Goal: Feedback & Contribution: Contribute content

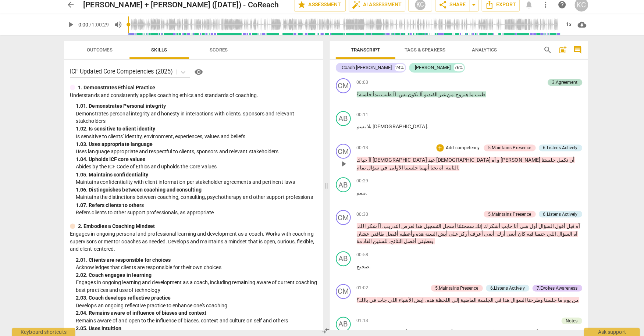
click at [494, 159] on span "[PERSON_NAME]" at bounding box center [514, 162] width 40 height 6
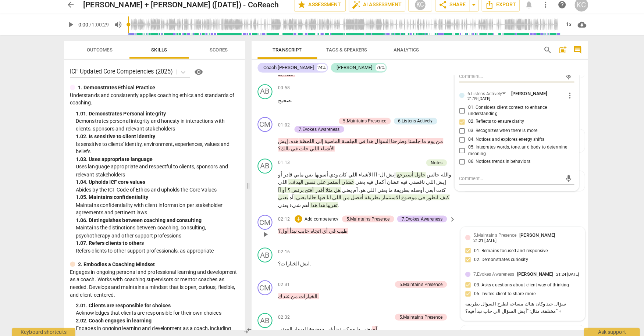
scroll to position [179, 0]
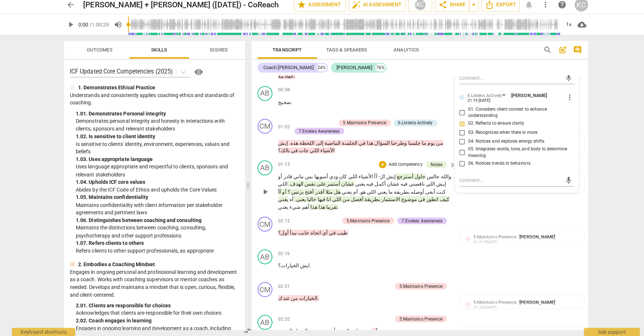
click at [394, 162] on div "01:13 + Add competency Notes keyboard_arrow_right [PERSON_NAME] حاول أسترجع إيش…" at bounding box center [363, 187] width 176 height 50
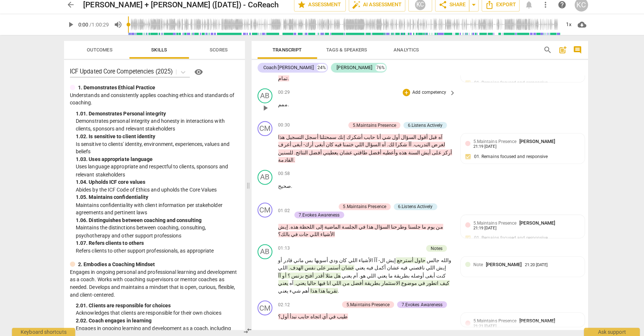
scroll to position [112, 0]
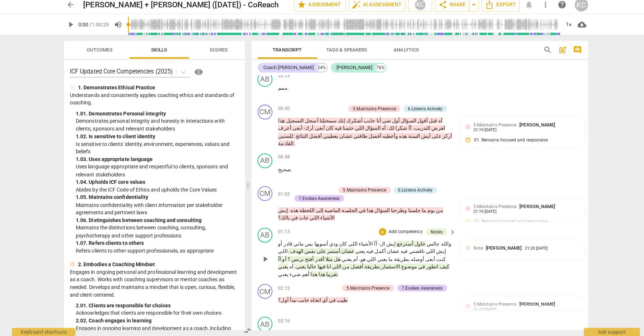
click at [416, 242] on span "حاول" at bounding box center [414, 245] width 12 height 6
click at [391, 242] on span "إيش" at bounding box center [385, 245] width 11 height 6
click at [336, 249] on span "أستمر" at bounding box center [329, 252] width 14 height 6
click at [407, 242] on span "أسترجع" at bounding box center [399, 245] width 17 height 6
click at [300, 257] on span "بزنس" at bounding box center [294, 260] width 14 height 6
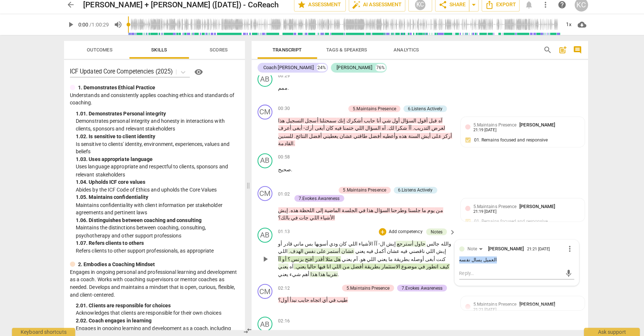
drag, startPoint x: 479, startPoint y: 237, endPoint x: 454, endPoint y: 236, distance: 25.4
click at [454, 257] on div "العميل يسال نفسه" at bounding box center [511, 260] width 114 height 7
click at [321, 241] on p "والله جالس حاول أسترجع إيش ال- آآ الأشياء اللي كان ودي أسويها بس ماني قادر أو إ…" at bounding box center [361, 260] width 172 height 38
click at [302, 264] on span "يعني" at bounding box center [298, 267] width 10 height 6
click at [321, 272] on span "تقريبا" at bounding box center [327, 275] width 12 height 6
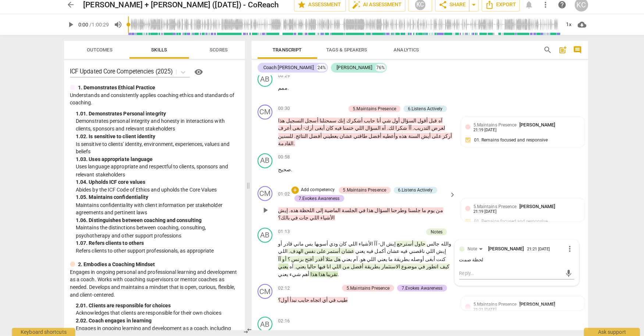
click at [469, 185] on div "CM play_arrow pause 01:02 + Add competency 5.Maintains Presence 6.Listens Activ…" at bounding box center [414, 205] width 332 height 41
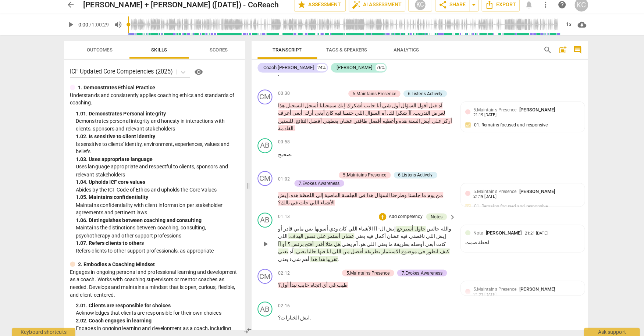
scroll to position [130, 0]
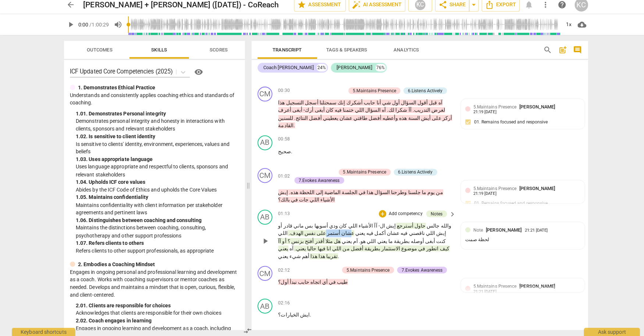
drag, startPoint x: 403, startPoint y: 210, endPoint x: 382, endPoint y: 212, distance: 21.1
click at [382, 223] on p "والله جالس حاول أسترجع إيش ال- آآ الأشياء اللي كان ودي أسويها بس ماني قادر أو إ…" at bounding box center [361, 242] width 172 height 38
click at [322, 232] on span "على" at bounding box center [317, 235] width 10 height 6
click at [353, 224] on span "اللي" at bounding box center [348, 227] width 10 height 6
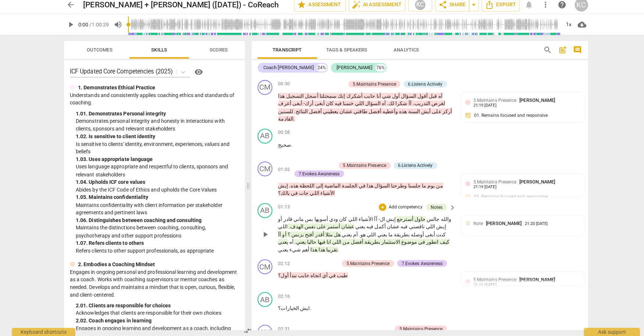
scroll to position [146, 0]
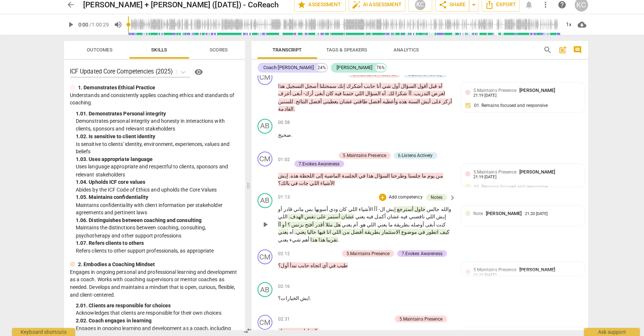
click at [321, 238] on span "تقريبا" at bounding box center [327, 241] width 12 height 6
click at [312, 214] on div "AB play_arrow pause 01:13 + Add competency Notes keyboard_arrow_right والله جال…" at bounding box center [414, 220] width 332 height 56
click at [302, 230] on span "يعني" at bounding box center [298, 233] width 10 height 6
click at [264, 221] on span "pause" at bounding box center [262, 225] width 9 height 9
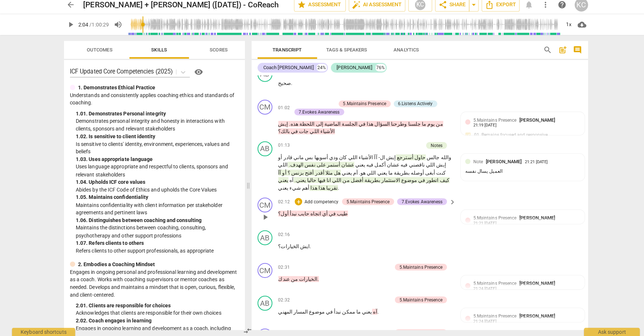
scroll to position [199, 0]
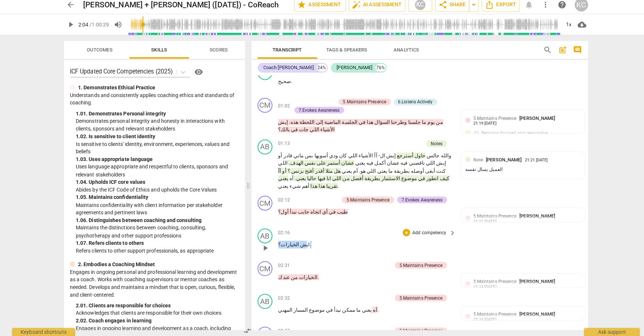
drag, startPoint x: 275, startPoint y: 217, endPoint x: 295, endPoint y: 214, distance: 20.5
click at [295, 230] on div "02:16 + Add competency keyboard_arrow_right ايش الخيارات؟ ." at bounding box center [363, 243] width 176 height 26
click at [360, 230] on div "02:16 + Add competency keyboard_arrow_right" at bounding box center [363, 234] width 176 height 8
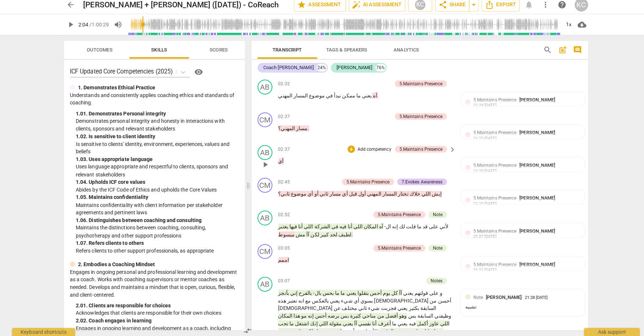
scroll to position [412, 0]
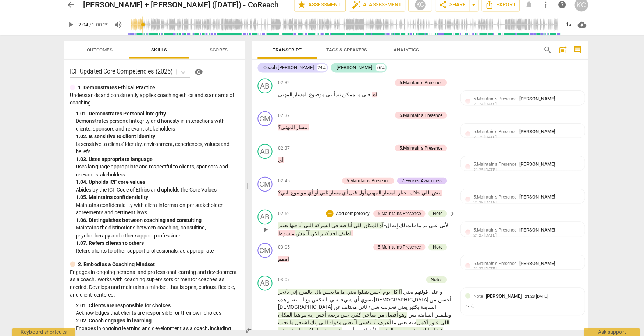
click at [285, 224] on span "يعتبر" at bounding box center [280, 227] width 10 height 6
click at [417, 211] on div "02:52 + Add competency 5.Maintains Presence Note keyboard_arrow_right لأني على …" at bounding box center [363, 224] width 176 height 27
click at [265, 226] on span "play_arrow" at bounding box center [262, 230] width 9 height 9
click at [265, 226] on span "pause" at bounding box center [262, 230] width 9 height 9
type input "186"
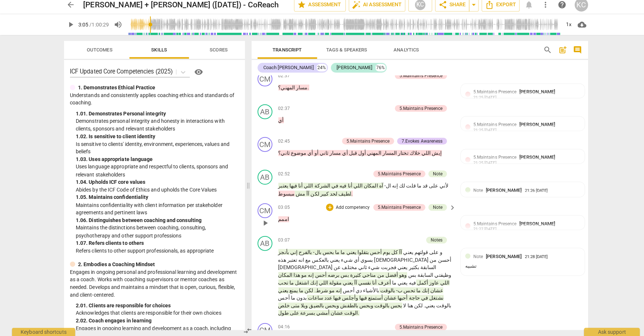
scroll to position [454, 0]
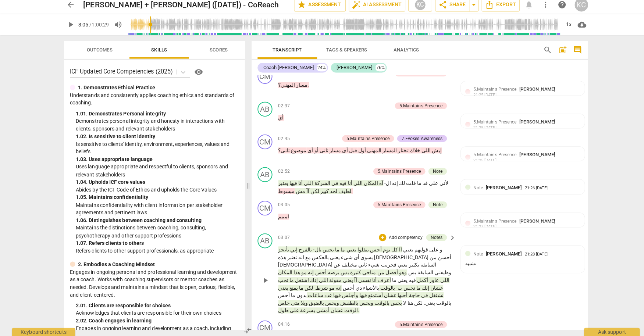
click at [330, 247] on span "بحس" at bounding box center [324, 250] width 12 height 6
drag, startPoint x: 434, startPoint y: 216, endPoint x: 413, endPoint y: 215, distance: 21.0
click at [413, 247] on p "و على قولتهم يعني آآ كل يوم أحس بتقلوا يعني ما ما بحس بال- بالفرح إني بأنجز بسو…" at bounding box center [361, 281] width 172 height 68
drag, startPoint x: 320, startPoint y: 217, endPoint x: 310, endPoint y: 217, distance: 10.3
click at [310, 247] on p "و على قولتهم يعني آآ كل يوم أحس بتقلوا يعني ما ما بحس بال- بالفرح إني بأنجز بسو…" at bounding box center [361, 281] width 172 height 68
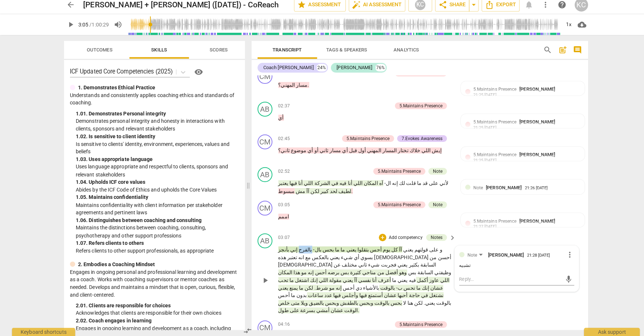
drag, startPoint x: 336, startPoint y: 216, endPoint x: 325, endPoint y: 215, distance: 11.1
click at [308, 247] on span "بالفرح" at bounding box center [301, 250] width 14 height 6
drag, startPoint x: 392, startPoint y: 218, endPoint x: 369, endPoint y: 219, distance: 23.2
click at [369, 247] on p "و على قولتهم يعني آآ كل يوم أحس بتقلوا يعني ما ما بحس بال- بالفرح إني بأنجز بسو…" at bounding box center [361, 281] width 172 height 68
click at [403, 262] on span "بكثير" at bounding box center [408, 265] width 11 height 6
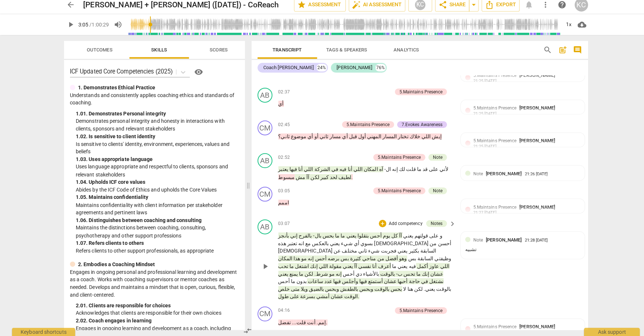
scroll to position [470, 0]
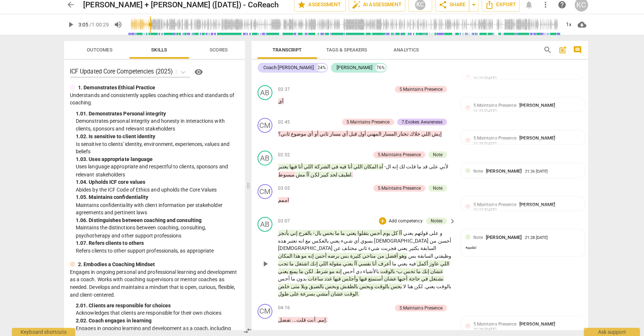
click at [336, 254] on span "برضه" at bounding box center [329, 257] width 13 height 6
drag, startPoint x: 343, startPoint y: 216, endPoint x: 284, endPoint y: 216, distance: 58.4
click at [284, 230] on p "و على قولتهم يعني آآ كل يوم أحس بتقلوا يعني ما ما بحس بال- بالفرح إني بأنجز بسو…" at bounding box center [361, 264] width 172 height 68
click at [349, 230] on p "و على قولتهم يعني آآ كل يوم أحس بتقلوا يعني ما ما بحس بال- بالفرح إني بأنجز بسو…" at bounding box center [361, 264] width 172 height 68
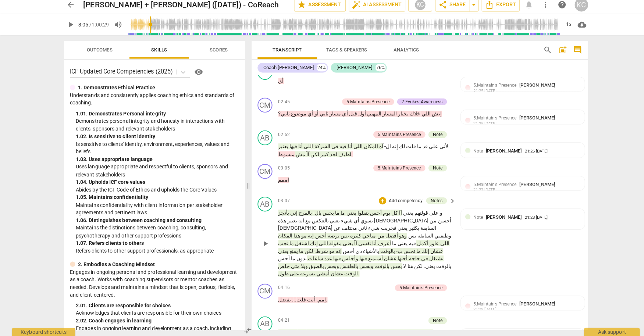
scroll to position [491, 0]
drag, startPoint x: 344, startPoint y: 196, endPoint x: 296, endPoint y: 196, distance: 47.8
click at [296, 210] on p "و على قولتهم يعني آآ كل يوم أحس بتقلوا يعني ما ما بحس بال- بالفرح إني بأنجز بسو…" at bounding box center [361, 244] width 172 height 68
click at [386, 241] on span "أعرف" at bounding box center [379, 244] width 14 height 6
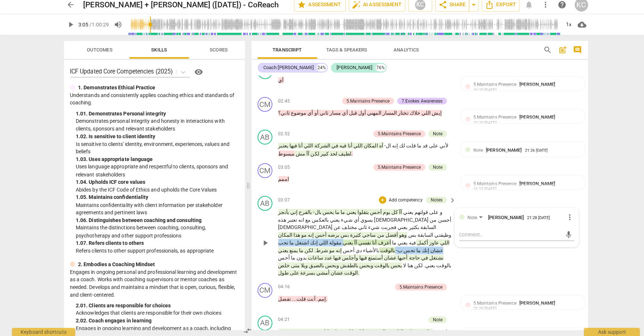
drag, startPoint x: 394, startPoint y: 203, endPoint x: 305, endPoint y: 204, distance: 88.2
click at [305, 210] on p "و على قولتهم يعني آآ كل يوم أحس بتقلوا يعني ما ما بحس بال- بالفرح إني بأنجز بسو…" at bounding box center [361, 244] width 172 height 68
click at [285, 241] on span "تحب" at bounding box center [280, 244] width 10 height 6
drag, startPoint x: 392, startPoint y: 201, endPoint x: 383, endPoint y: 201, distance: 8.8
click at [383, 210] on p "و على قولتهم يعني آآ كل يوم أحس بتقلوا يعني ما ما بحس بال- بالفرح إني بأنجز بسو…" at bounding box center [361, 244] width 172 height 68
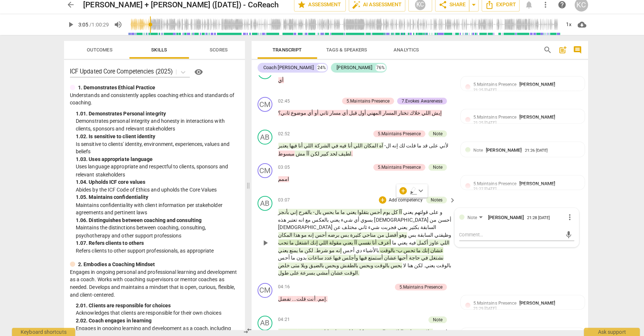
click at [324, 248] on span "شرط" at bounding box center [318, 251] width 12 height 6
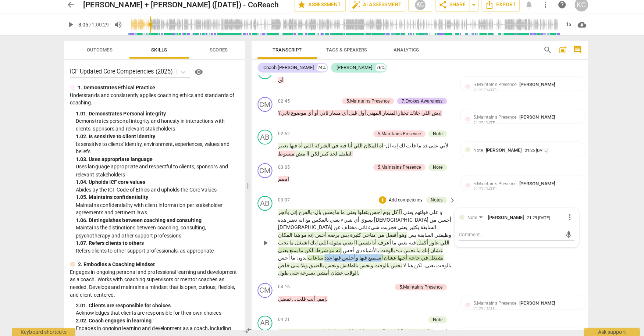
drag, startPoint x: 330, startPoint y: 209, endPoint x: 287, endPoint y: 209, distance: 43.4
click at [287, 210] on p "و على قولتهم يعني آآ كل يوم أحس بتقلوا يعني ما ما بحس بال- بالفرح إني بأنجز بسو…" at bounding box center [361, 244] width 172 height 68
click at [341, 226] on p "و على قولتهم يعني آآ كل يوم أحس بتقلوا يعني ما ما بحس بال- بالفرح إني بأنجز بسو…" at bounding box center [361, 244] width 172 height 68
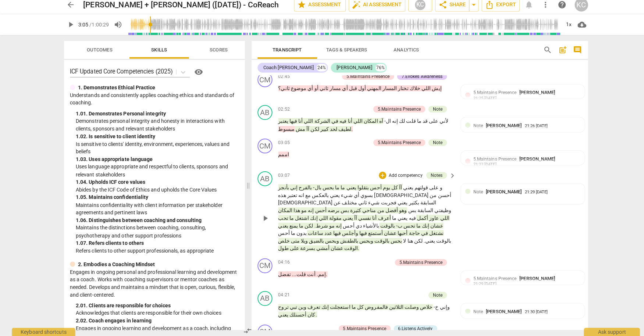
scroll to position [517, 0]
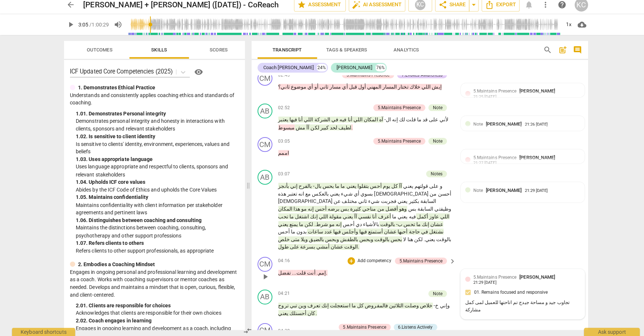
click at [563, 274] on div "5.Maintains Presence [PERSON_NAME] 21:29 [DATE]" at bounding box center [519, 279] width 105 height 11
click at [564, 275] on span "more_vert" at bounding box center [562, 279] width 9 height 9
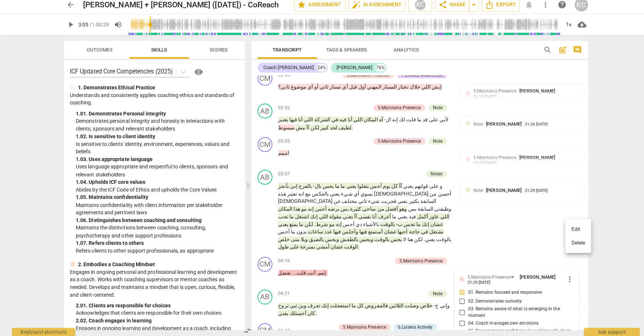
click at [569, 233] on li "Edit" at bounding box center [570, 230] width 25 height 14
type textarea "تجاوب جيد و مساحة جيد تم اتاحتها للعميل لمى كمل مشاركة"
type textarea "تجاوب جيد و مساحة جيدi تم اتاحتها للعميل لمى كمل مشاركة"
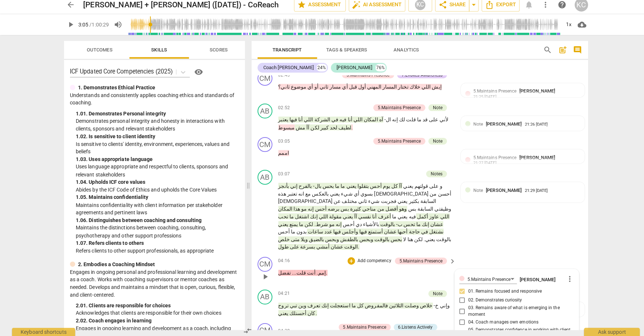
type textarea "تجاوب جيد و مساحة جيدi تم اتاحتها للعميل لمى كمل مشاركة"
type textarea "تجاوب جيد و مساحة جيد تم اتاحتها للعميل لمى كمل مشاركة"
type textarea "تجاوب جيد و مساحة جيده تم اتاحتها للعميل لمى كمل مشاركة"
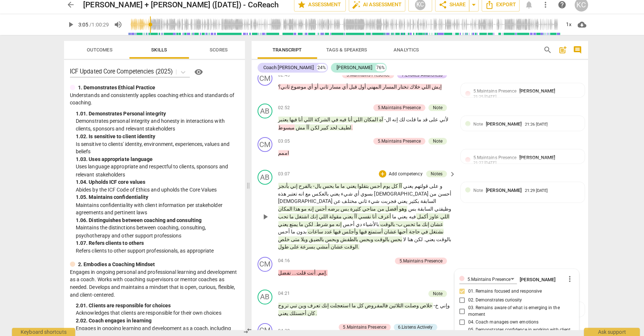
click at [484, 202] on div "AB play_arrow pause 03:07 + Add competency Notes keyboard_arrow_right و على قول…" at bounding box center [414, 212] width 332 height 86
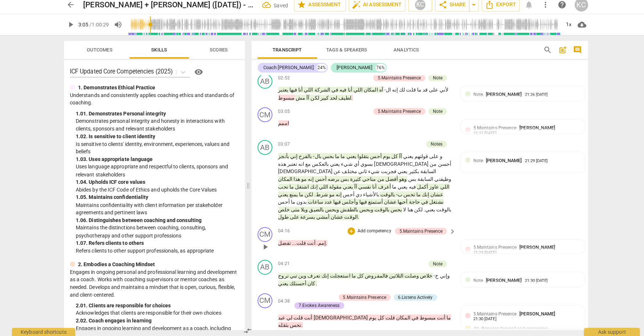
scroll to position [548, 0]
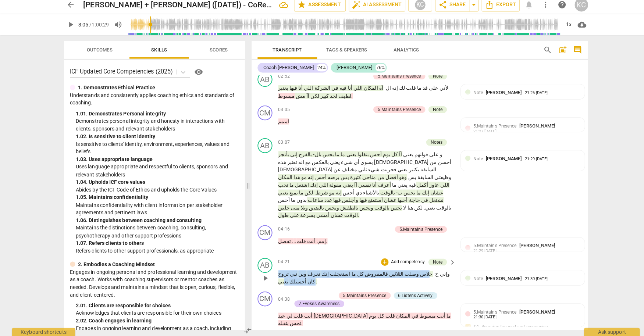
drag, startPoint x: 426, startPoint y: 224, endPoint x: 278, endPoint y: 229, distance: 148.2
click at [278, 271] on p "وإني خ- خلاص وصلت الثلاثين فالمفروض كل ما استعجلت إنك تعرف وين تبي تروح كان أحس…" at bounding box center [361, 278] width 172 height 15
click at [300, 259] on div "04:21 + Add competency Note keyboard_arrow_right وإني خ- خلاص وصلت الثلاثين فال…" at bounding box center [363, 272] width 176 height 27
drag, startPoint x: 394, startPoint y: 222, endPoint x: 366, endPoint y: 222, distance: 27.9
click at [366, 271] on p "وإني خ- خلاص وصلت الثلاثين فالمفروض كل ما استعجلت إنك تعرف وين تبي تروح كان أحس…" at bounding box center [361, 278] width 172 height 15
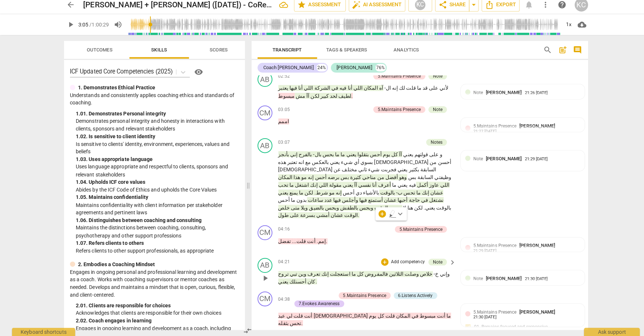
click at [316, 272] on span "تعرف" at bounding box center [310, 275] width 14 height 6
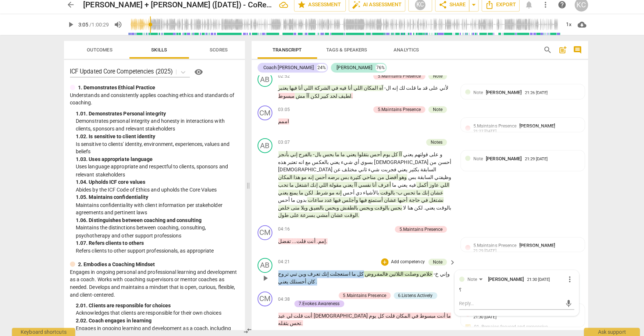
drag, startPoint x: 370, startPoint y: 224, endPoint x: 302, endPoint y: 229, distance: 68.6
click at [302, 259] on div "04:21 + Add competency Note keyboard_arrow_right وإني خ- خلاص وصلت الثلاثين فال…" at bounding box center [363, 272] width 176 height 27
click at [302, 289] on div "CM play_arrow pause 04:38 + Add competency 5.Maintains Presence 6.Listens Activ…" at bounding box center [414, 309] width 332 height 41
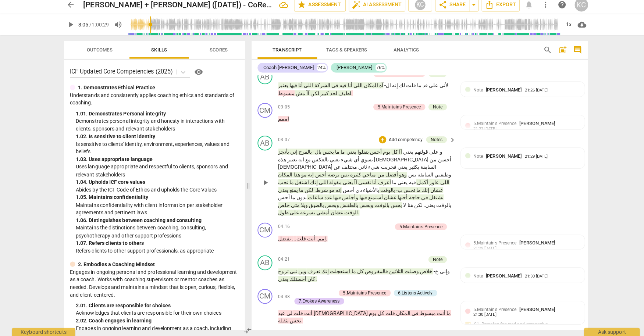
scroll to position [549, 0]
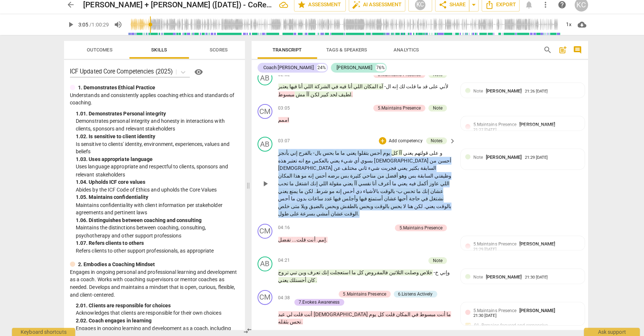
drag, startPoint x: 398, startPoint y: 117, endPoint x: 350, endPoint y: 167, distance: 68.6
click at [350, 167] on p "و على قولتهم يعني آآ كل يوم أحس بتقلوا يعني ما ما بحس بال- بالفرح إني بأنجز بسو…" at bounding box center [361, 185] width 172 height 68
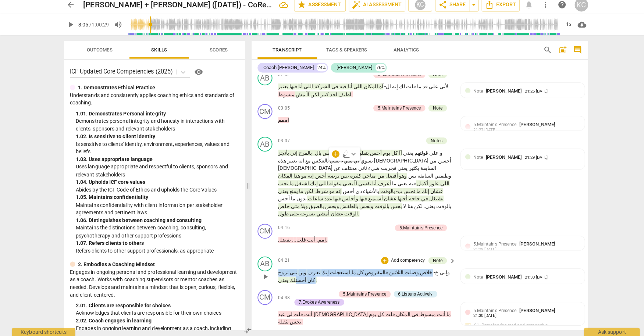
drag, startPoint x: 428, startPoint y: 221, endPoint x: 287, endPoint y: 225, distance: 141.6
click at [287, 269] on p "وإني خ- خلاص وصلت الثلاثين فالمفروض كل ما استعجلت إنك تعرف وين تبي تروح كان أحس…" at bounding box center [361, 276] width 172 height 15
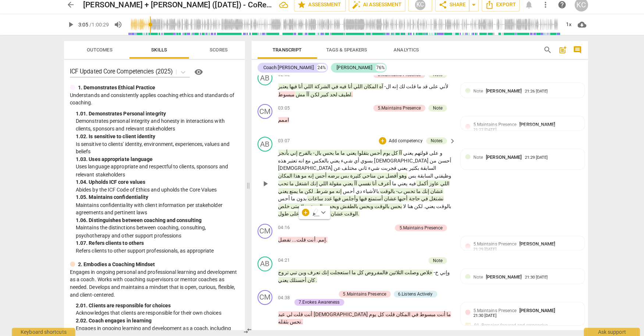
click at [491, 172] on div "AB play_arrow pause 03:07 + Add competency Notes keyboard_arrow_right و على قول…" at bounding box center [414, 179] width 332 height 86
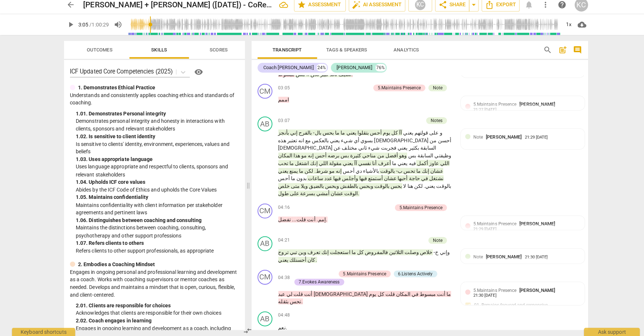
scroll to position [558, 0]
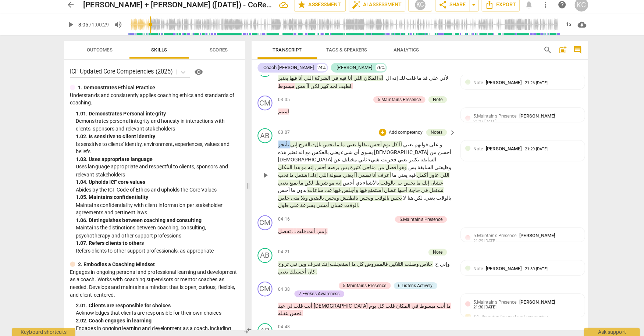
drag, startPoint x: 320, startPoint y: 115, endPoint x: 307, endPoint y: 115, distance: 13.2
click at [307, 143] on p "و على قولتهم يعني آآ كل يوم أحس بتقلوا يعني ما ما بحس بال- بالفرح إني بأنجز بسو…" at bounding box center [361, 177] width 172 height 68
drag, startPoint x: 352, startPoint y: 136, endPoint x: 343, endPoint y: 136, distance: 9.2
click at [343, 143] on p "و على قولتهم يعني آآ كل يوم أحس بتقلوا يعني ما ما بحس بال- بالفرح إني بأنجز بسو…" at bounding box center [361, 177] width 172 height 68
drag, startPoint x: 331, startPoint y: 143, endPoint x: 316, endPoint y: 143, distance: 14.3
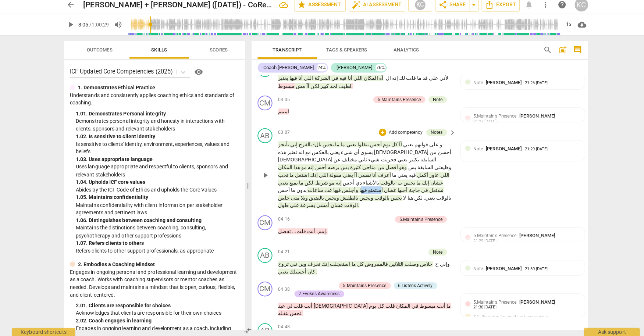
click at [316, 143] on p "و على قولتهم يعني آآ كل يوم أحس بتقلوا يعني ما ما بحس بال- بالفرح إني بأنجز بسو…" at bounding box center [361, 177] width 172 height 68
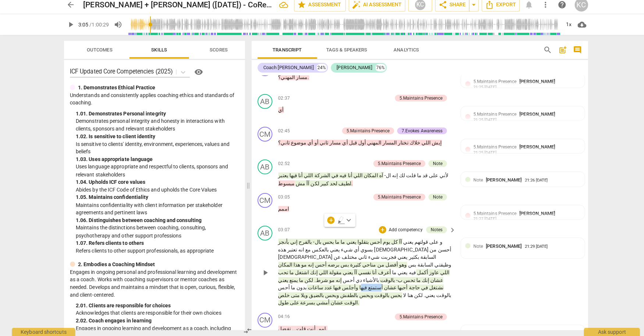
scroll to position [484, 0]
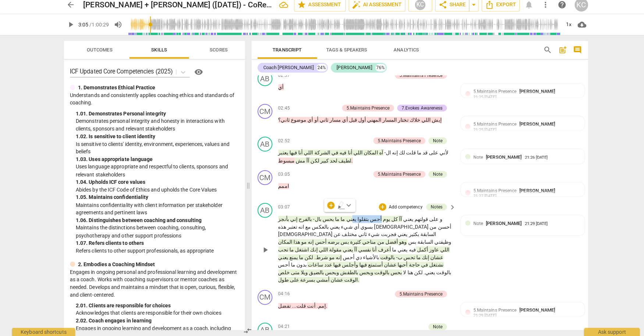
drag, startPoint x: 390, startPoint y: 189, endPoint x: 369, endPoint y: 189, distance: 21.0
click at [369, 216] on p "و على قولتهم يعني آآ كل يوم أحس بتقلوا يعني ما ما بحس بال- بالفرح إني بأنجز بسو…" at bounding box center [361, 250] width 172 height 68
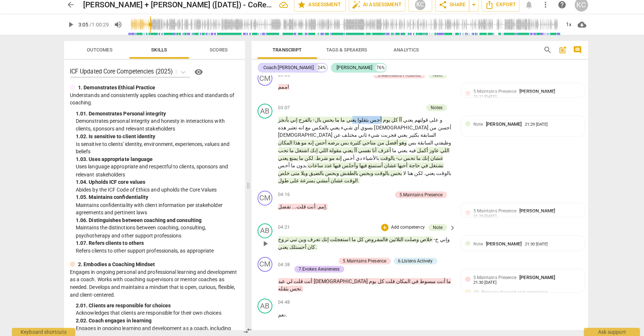
scroll to position [569, 0]
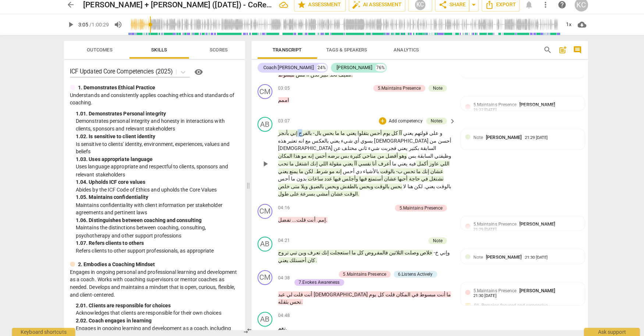
drag, startPoint x: 330, startPoint y: 100, endPoint x: 324, endPoint y: 100, distance: 5.5
click at [324, 132] on p "و على قولتهم يعني آآ كل يوم أحس بتقلوا يعني ما ما بحس بال- بالفرح إني بأنجز بسو…" at bounding box center [361, 166] width 172 height 68
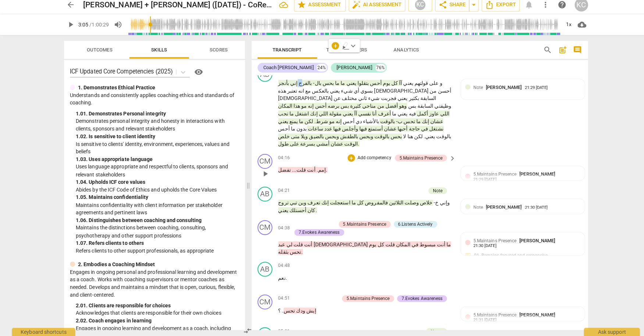
scroll to position [607, 0]
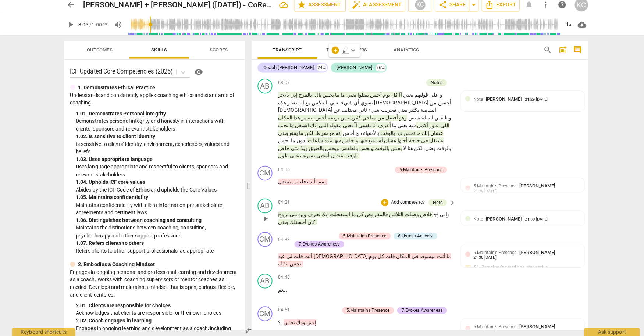
click at [297, 200] on div "04:21 + Add competency Note keyboard_arrow_right وإني خ- خلاص وصلت الثلاثين فال…" at bounding box center [363, 213] width 176 height 27
drag, startPoint x: 337, startPoint y: 169, endPoint x: 289, endPoint y: 169, distance: 48.5
click at [289, 212] on p "وإني خ- خلاص وصلت الثلاثين فالمفروض كل ما استعجلت إنك تعرف وين تبي تروح كان أحس…" at bounding box center [361, 219] width 172 height 15
click at [392, 233] on div "+ Add competency 5.Maintains Presence 6.Listens Actively 7.Evokes Awareness" at bounding box center [365, 241] width 154 height 16
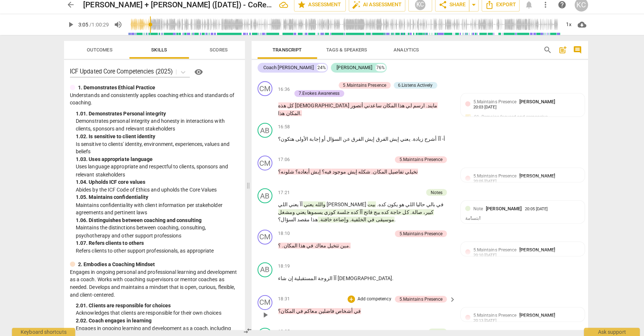
scroll to position [2100, 0]
drag, startPoint x: 297, startPoint y: 166, endPoint x: 281, endPoint y: 166, distance: 15.5
click at [301, 327] on div "18:35 + Add competency Note keyboard_arrow_right ممكن عيالي ." at bounding box center [363, 340] width 176 height 26
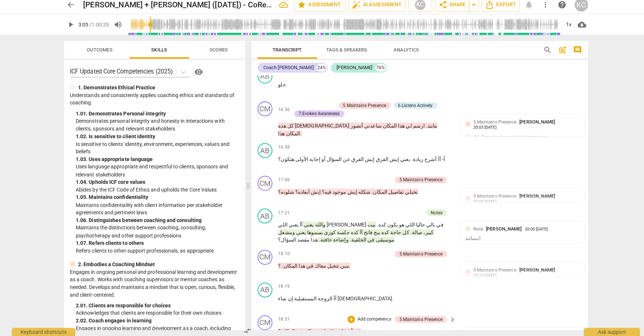
scroll to position [2082, 0]
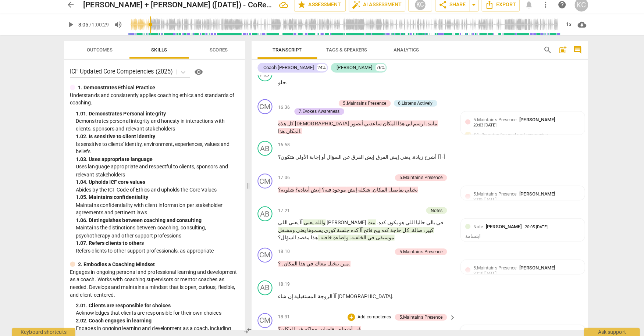
drag, startPoint x: 516, startPoint y: 200, endPoint x: 462, endPoint y: 200, distance: 54.4
click at [482, 311] on div "CM play_arrow pause 18:31 + Add competency 5.Maintains Presence keyboard_arrow_…" at bounding box center [414, 327] width 332 height 32
click at [563, 331] on span "more_vert" at bounding box center [562, 335] width 9 height 9
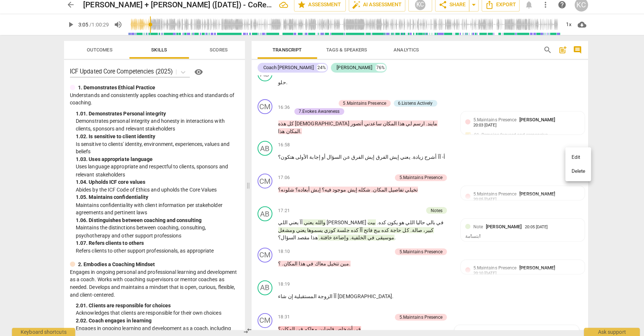
click at [565, 160] on li "Edit" at bounding box center [570, 160] width 25 height 14
type textarea "سؤال جيد و كان هناك مساحة لطرح سؤال آخر مثال: "وإنت بتفكn بالبيت و الزوجة المست…"
type textarea "سؤال جيد و كان هناك مساحة لطرح سؤال آخر مثال: "وإنت بتفك بالبيت و الزوجة المستق…"
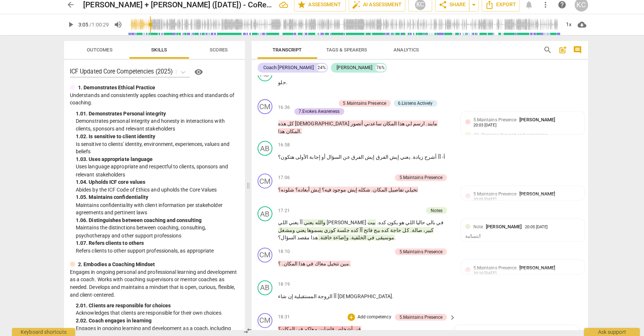
type textarea "سؤال جيد و كان هناك مساحة لطرح سؤال آخر مثال: "وإنت بتفك بالبيت و الزوجة المستق…"
type textarea "سؤال جيد و كان هناك مساحة لطرح سؤال آخر مثال: "وإنت بتفكn بالبيت و الزوجة المست…"
type textarea "سؤال جيد و كان هناك مساحة لطرح سؤال آخر مثال: "وإنت بتفك بالبيت و الزوجة المستق…"
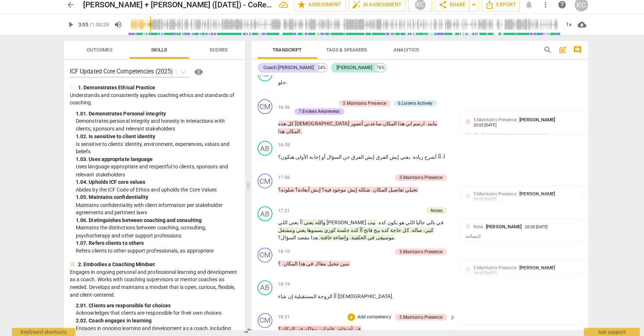
type textarea "سؤال جيد و كان هناك مساحة لطرح سؤال آخر مثال: "وإنت بتفكر بالبيت و الزوجة المست…"
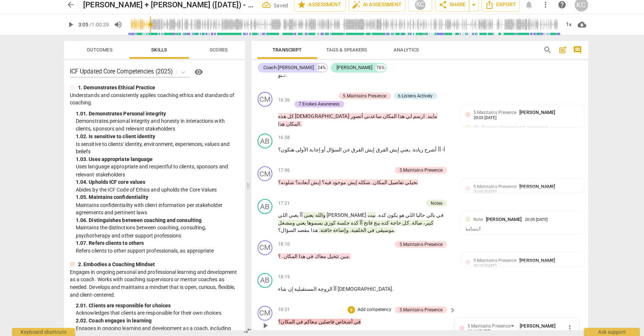
scroll to position [2092, 0]
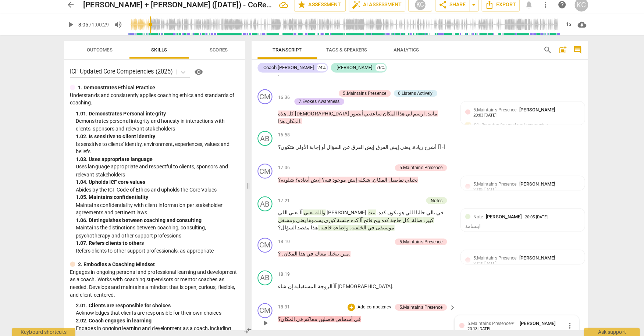
click at [498, 301] on div "CM play_arrow pause 18:31 + Add competency 5.Maintains Presence keyboard_arrow_…" at bounding box center [414, 317] width 332 height 32
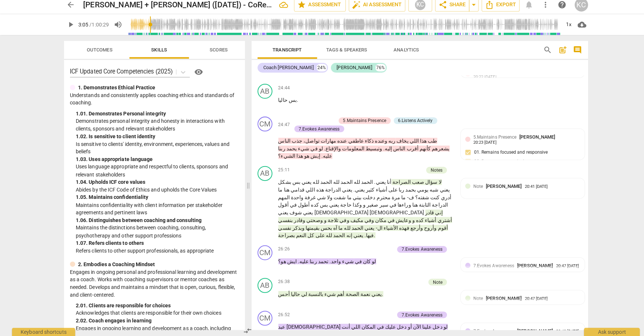
scroll to position [2808, 0]
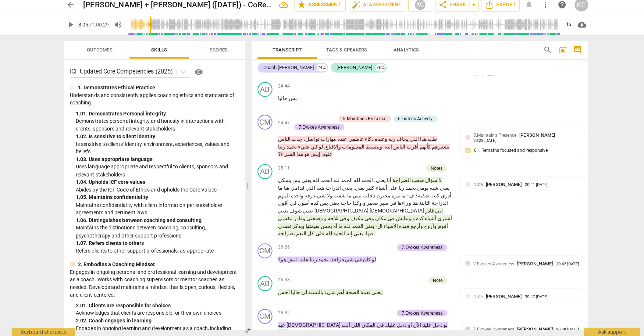
drag, startPoint x: 284, startPoint y: 184, endPoint x: 279, endPoint y: 183, distance: 5.2
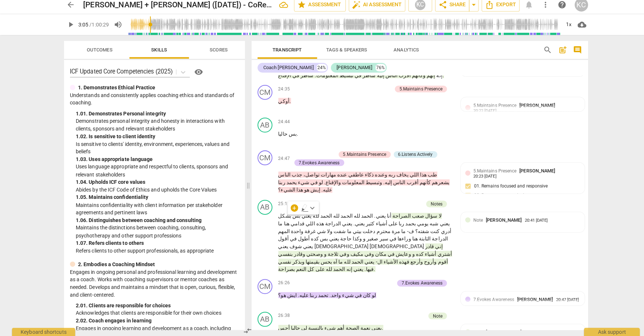
scroll to position [2774, 0]
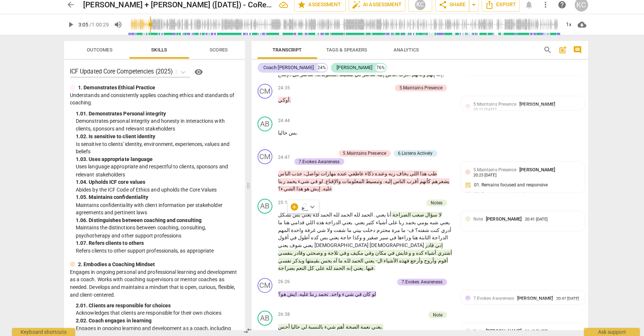
drag, startPoint x: 355, startPoint y: 190, endPoint x: 311, endPoint y: 187, distance: 44.2
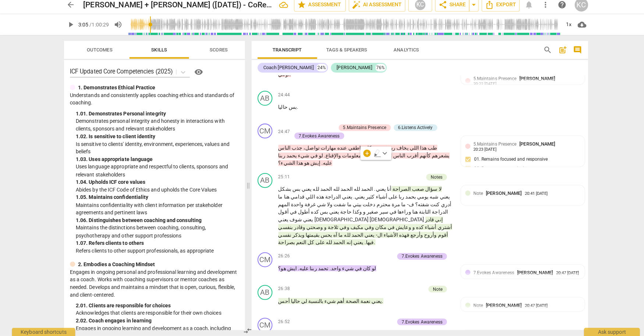
scroll to position [2802, 0]
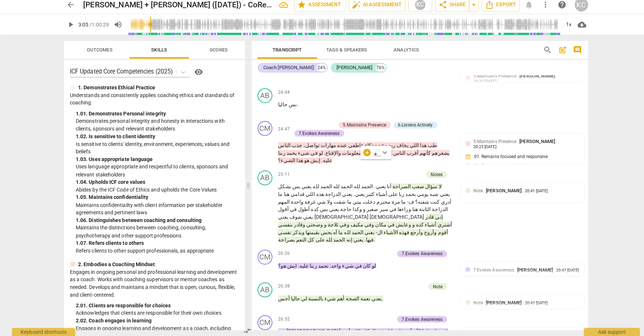
drag, startPoint x: 374, startPoint y: 226, endPoint x: 362, endPoint y: 224, distance: 11.9
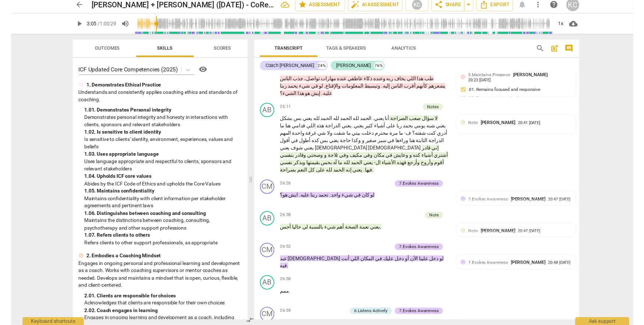
scroll to position [2876, 0]
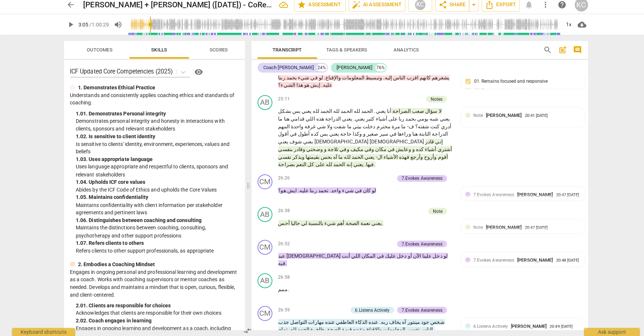
drag, startPoint x: 352, startPoint y: 179, endPoint x: 305, endPoint y: 182, distance: 46.8
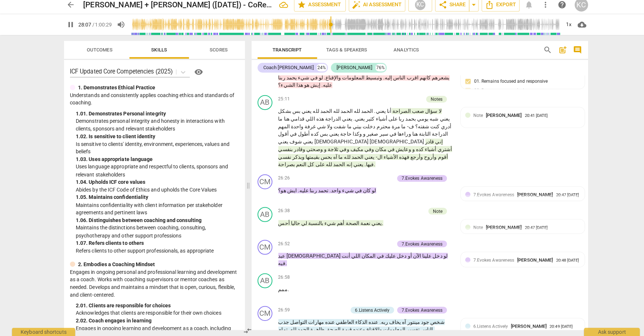
type input "1688"
